Goal: Transaction & Acquisition: Subscribe to service/newsletter

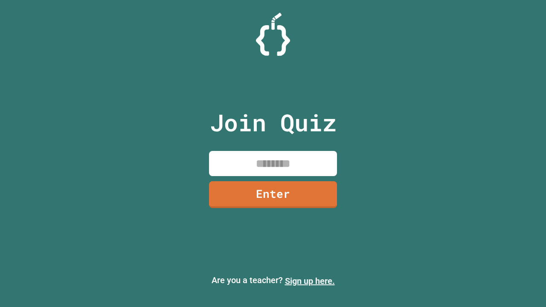
click at [310, 281] on link "Sign up here." at bounding box center [310, 281] width 50 height 10
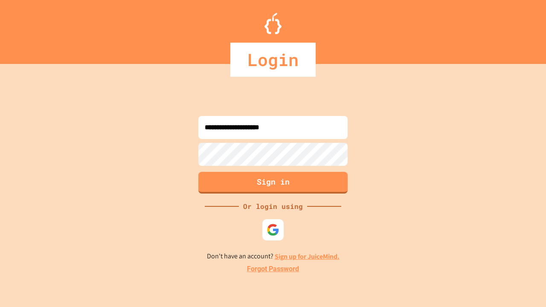
type input "**********"
